Goal: Task Accomplishment & Management: Manage account settings

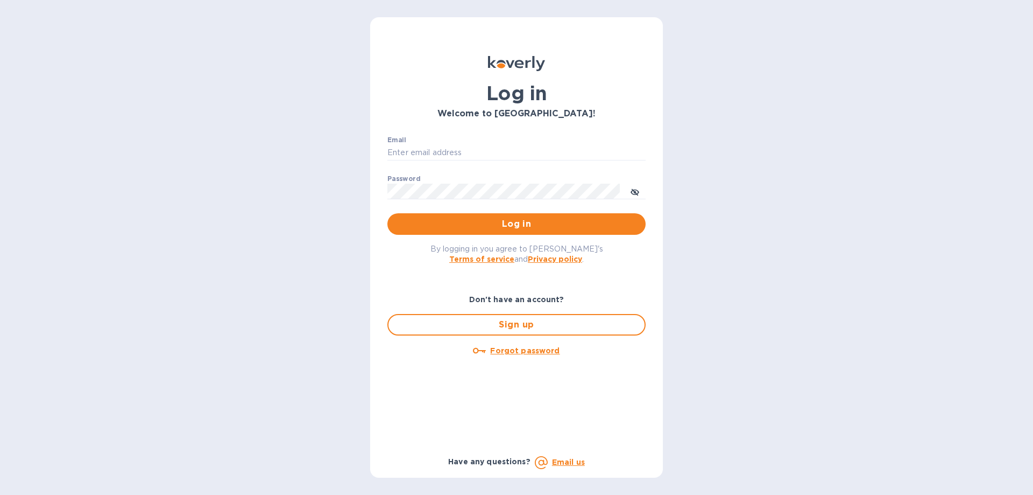
click at [476, 144] on div "Email ​" at bounding box center [517, 155] width 258 height 39
click at [474, 151] on input "Email" at bounding box center [517, 153] width 258 height 16
type input "[PERSON_NAME][EMAIL_ADDRESS][DOMAIN_NAME]"
click at [388, 213] on button "Log in" at bounding box center [517, 224] width 258 height 22
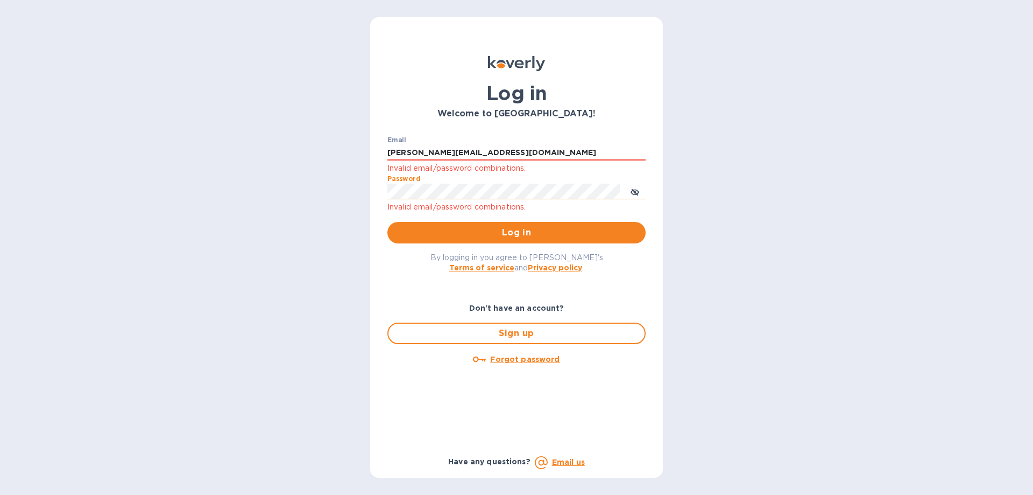
click at [634, 192] on icon "toggle password visibility" at bounding box center [635, 192] width 3 height 3
click at [388, 222] on button "Log in" at bounding box center [517, 233] width 258 height 22
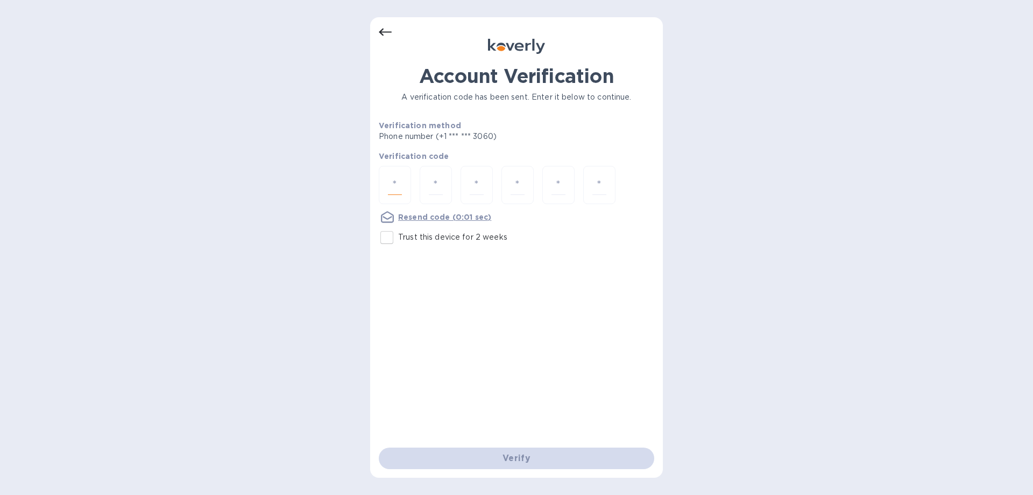
click at [394, 184] on input "number" at bounding box center [395, 185] width 14 height 20
type input "4"
type input "1"
type input "7"
type input "6"
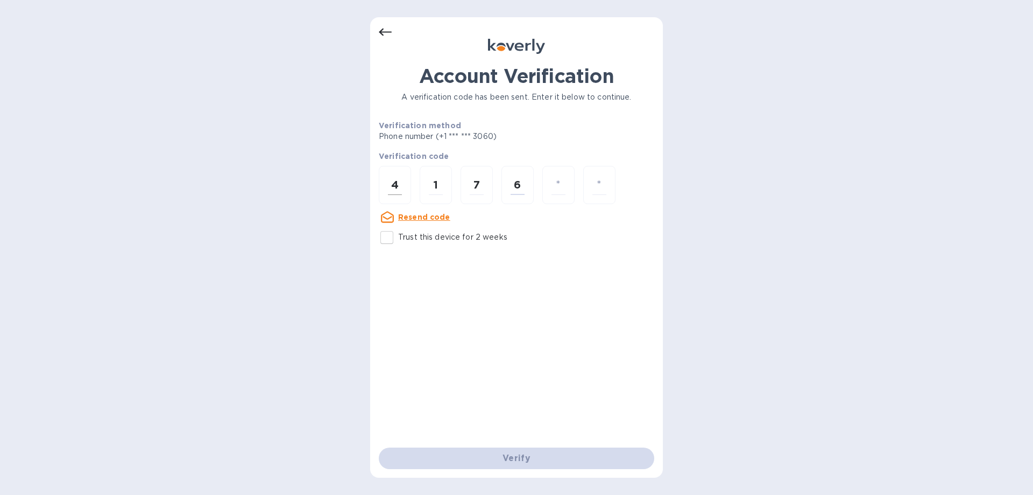
type input "0"
type input "7"
